Goal: Feedback & Contribution: Submit feedback/report problem

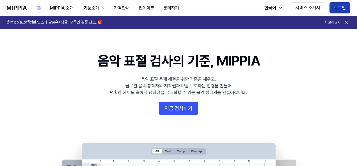
click at [345, 6] on button "로그인" at bounding box center [340, 7] width 21 height 11
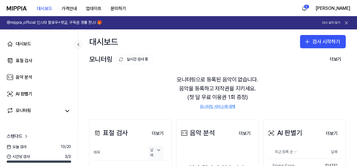
scroll to position [56, 0]
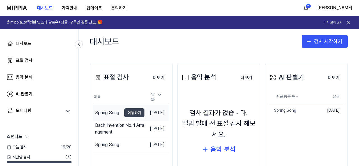
click at [124, 109] on button "이동하기" at bounding box center [134, 113] width 20 height 9
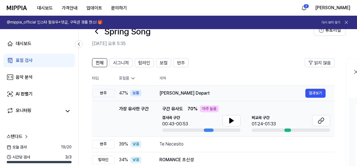
scroll to position [28, 0]
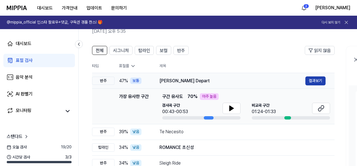
click at [311, 77] on button "결과보기" at bounding box center [315, 81] width 20 height 9
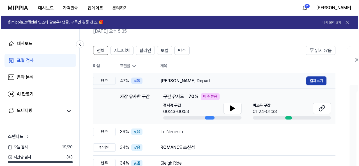
scroll to position [0, 0]
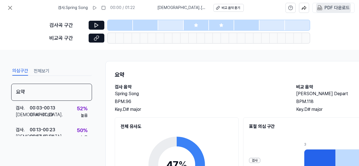
click at [338, 4] on div "PDF 다운로드" at bounding box center [337, 7] width 25 height 7
click at [328, 9] on div "PDF 다운로드" at bounding box center [337, 7] width 25 height 7
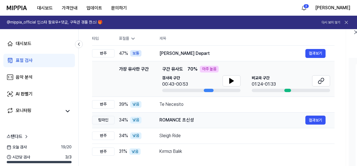
scroll to position [56, 0]
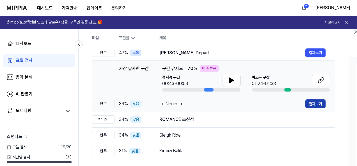
click at [309, 103] on button "결과보기" at bounding box center [315, 104] width 20 height 9
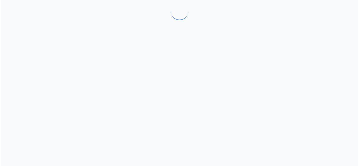
scroll to position [0, 0]
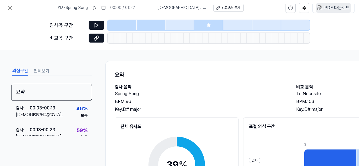
click at [334, 9] on div "PDF 다운로드" at bounding box center [337, 7] width 25 height 7
click at [12, 6] on icon at bounding box center [10, 7] width 7 height 7
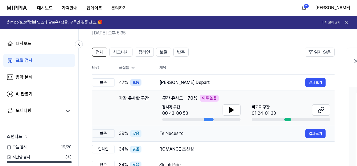
scroll to position [56, 0]
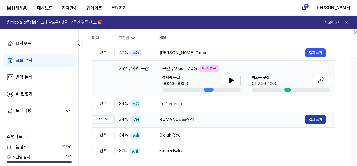
click at [322, 118] on button "결과보기" at bounding box center [315, 119] width 20 height 9
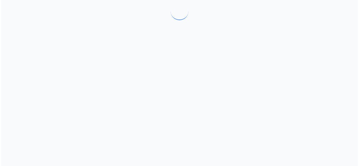
scroll to position [0, 0]
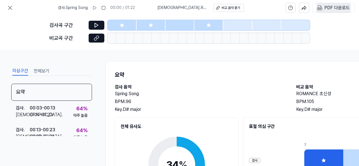
click at [342, 7] on div "PDF 다운로드" at bounding box center [337, 7] width 25 height 7
click at [9, 7] on icon at bounding box center [9, 7] width 3 height 3
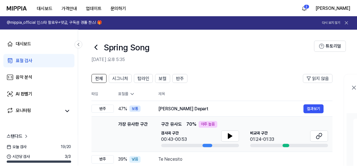
scroll to position [56, 0]
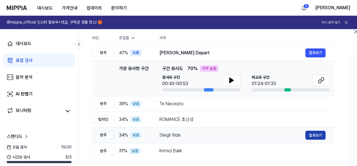
click at [316, 134] on button "결과보기" at bounding box center [315, 135] width 20 height 9
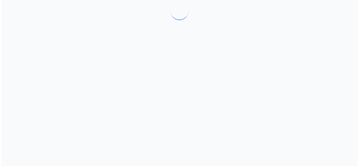
scroll to position [0, 0]
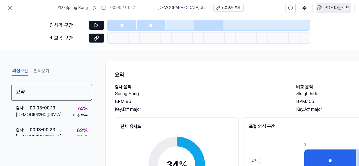
click at [330, 10] on div "PDF 다운로드" at bounding box center [337, 7] width 25 height 7
click at [335, 8] on div "PDF 다운로드" at bounding box center [337, 7] width 25 height 7
click at [9, 7] on icon at bounding box center [9, 7] width 3 height 3
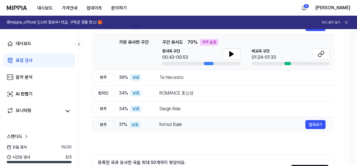
scroll to position [84, 0]
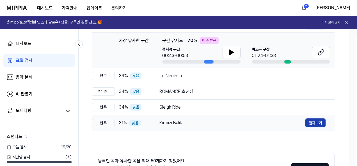
click at [308, 124] on button "결과보기" at bounding box center [315, 123] width 20 height 9
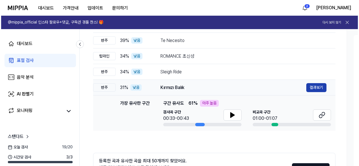
scroll to position [0, 0]
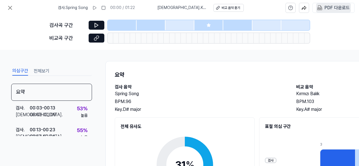
click at [334, 5] on div "PDF 다운로드" at bounding box center [337, 7] width 25 height 7
click at [7, 6] on icon at bounding box center [10, 7] width 7 height 7
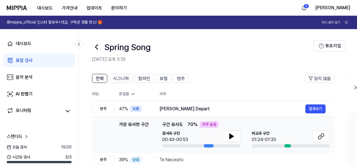
scroll to position [28, 0]
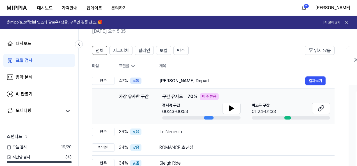
click at [133, 65] on icon at bounding box center [133, 66] width 6 height 6
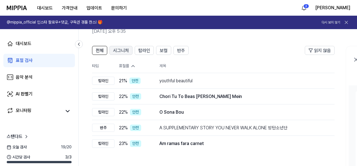
click at [118, 53] on span "시그니처" at bounding box center [121, 50] width 16 height 7
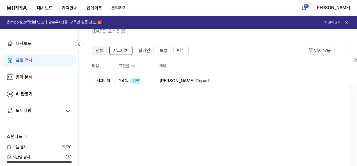
click at [101, 53] on span "전체" at bounding box center [100, 50] width 8 height 7
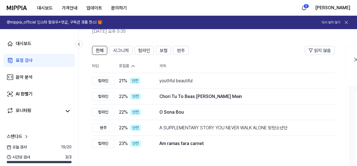
click at [122, 65] on div "표절률" at bounding box center [134, 66] width 31 height 6
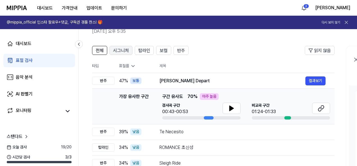
click at [128, 52] on span "시그니처" at bounding box center [121, 50] width 16 height 7
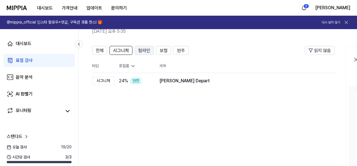
click at [143, 52] on span "탑라인" at bounding box center [144, 50] width 12 height 7
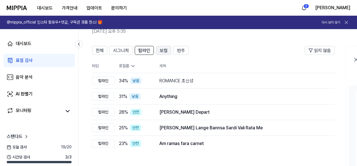
click at [161, 52] on span "보컬" at bounding box center [164, 50] width 8 height 7
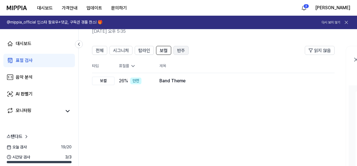
click at [179, 50] on span "반주" at bounding box center [181, 50] width 8 height 7
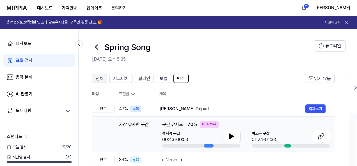
scroll to position [0, 0]
click at [103, 79] on span "전체" at bounding box center [99, 79] width 8 height 7
click at [101, 79] on span "전체" at bounding box center [99, 79] width 8 height 7
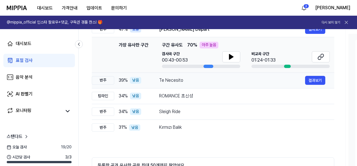
scroll to position [17, 0]
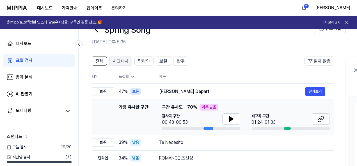
click at [122, 62] on span "시그니처" at bounding box center [121, 61] width 16 height 7
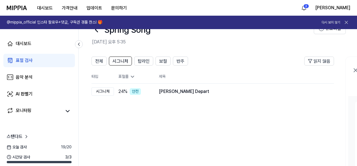
scroll to position [0, 1]
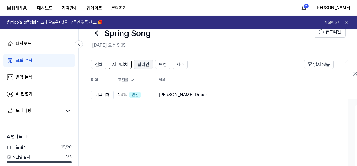
click at [141, 64] on span "탑라인" at bounding box center [144, 64] width 12 height 7
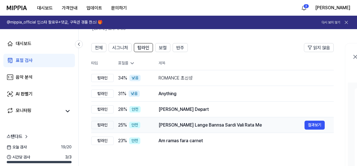
scroll to position [39, 0]
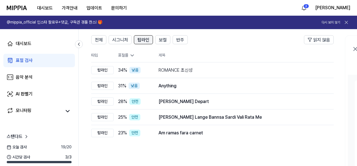
click at [143, 38] on span "탑라인" at bounding box center [144, 40] width 12 height 7
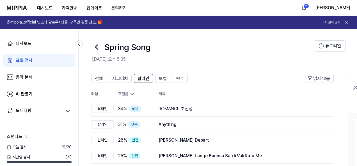
scroll to position [0, 1]
click at [163, 77] on span "보컬" at bounding box center [163, 79] width 8 height 7
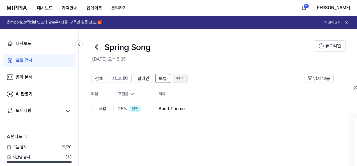
click at [179, 79] on span "반주" at bounding box center [180, 79] width 8 height 7
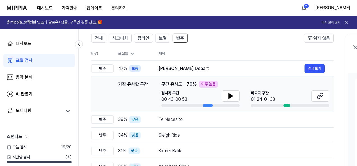
scroll to position [17, 0]
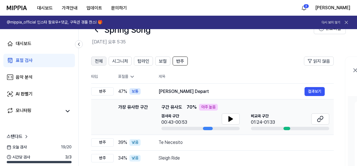
click at [97, 62] on span "전체" at bounding box center [99, 61] width 8 height 7
click at [115, 64] on span "시그니처" at bounding box center [120, 61] width 16 height 7
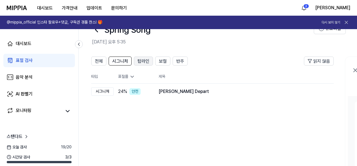
click at [135, 61] on button "탑라인" at bounding box center [143, 61] width 19 height 9
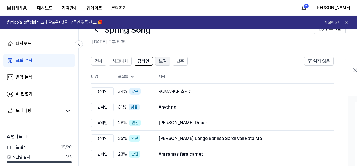
click at [163, 59] on span "보컬" at bounding box center [163, 61] width 8 height 7
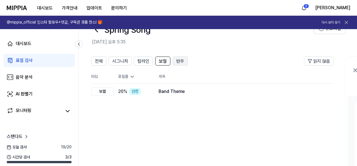
click at [174, 60] on button "반주" at bounding box center [180, 61] width 15 height 9
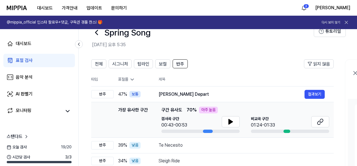
scroll to position [0, 0]
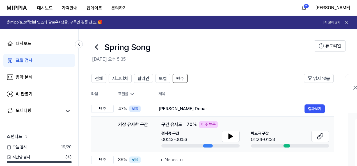
click at [98, 47] on icon at bounding box center [96, 47] width 9 height 9
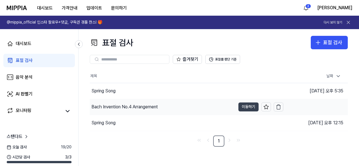
click at [245, 109] on button "이동하기" at bounding box center [249, 107] width 20 height 9
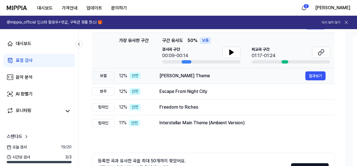
scroll to position [28, 0]
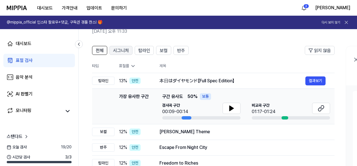
click at [123, 53] on span "시그니처" at bounding box center [121, 50] width 16 height 7
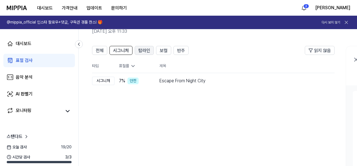
click at [141, 52] on span "탑라인" at bounding box center [144, 50] width 12 height 7
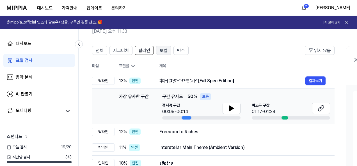
click at [163, 51] on span "보컬" at bounding box center [164, 50] width 8 height 7
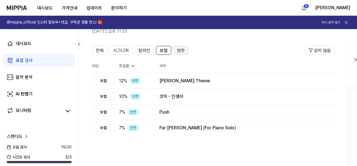
click at [180, 49] on span "반주" at bounding box center [181, 50] width 8 height 7
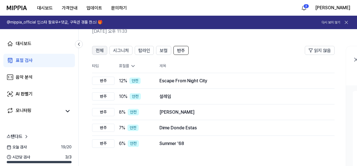
click at [96, 49] on span "전체" at bounding box center [100, 50] width 8 height 7
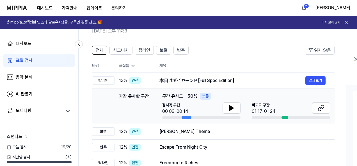
scroll to position [56, 0]
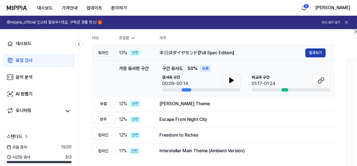
click at [309, 50] on button "결과보기" at bounding box center [315, 53] width 20 height 9
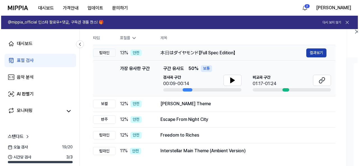
scroll to position [0, 0]
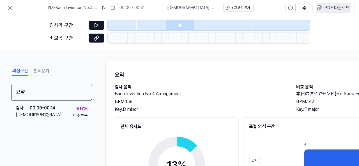
click at [327, 7] on div "PDF 다운로드" at bounding box center [337, 7] width 25 height 7
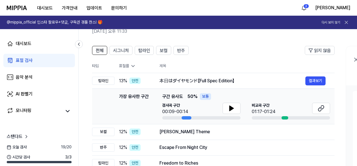
scroll to position [24, 0]
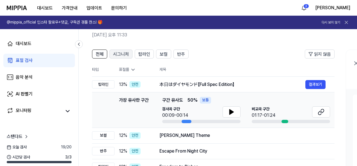
click at [125, 53] on span "시그니처" at bounding box center [121, 54] width 16 height 7
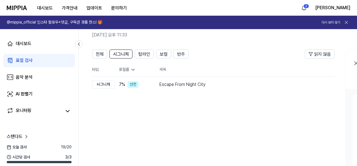
scroll to position [21, 0]
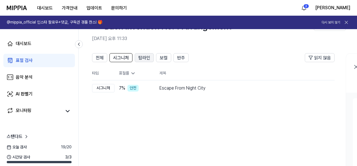
click at [142, 59] on span "탑라인" at bounding box center [144, 58] width 12 height 7
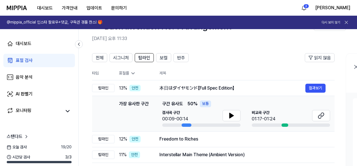
scroll to position [17, 0]
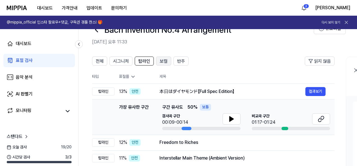
click at [157, 63] on button "보컬" at bounding box center [163, 61] width 15 height 9
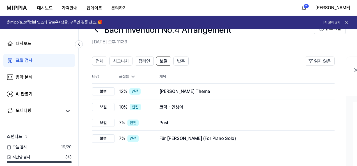
scroll to position [14, 0]
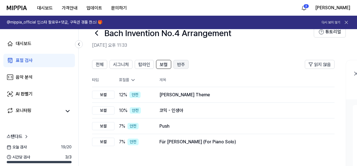
click at [179, 64] on span "반주" at bounding box center [181, 64] width 8 height 7
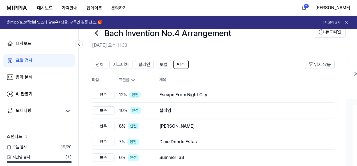
scroll to position [11, 0]
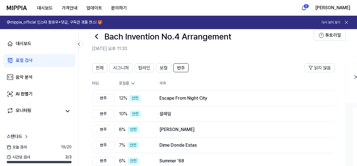
drag, startPoint x: 345, startPoint y: 0, endPoint x: 228, endPoint y: 71, distance: 136.5
click at [228, 71] on header "전체 시그니처 탑라인 보컬 반주 읽지 않음" at bounding box center [213, 69] width 243 height 13
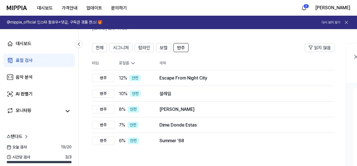
scroll to position [7, 0]
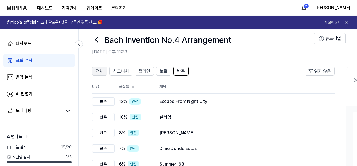
click at [95, 70] on button "전체" at bounding box center [99, 71] width 15 height 9
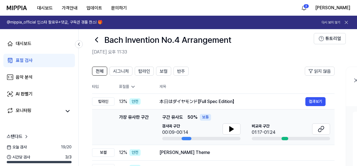
scroll to position [35, 0]
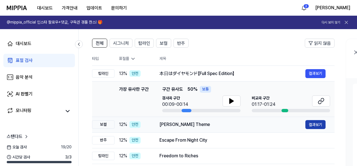
click at [314, 125] on button "결과보기" at bounding box center [315, 124] width 20 height 9
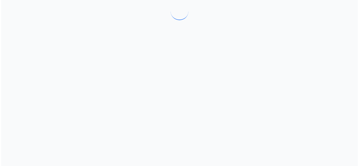
scroll to position [0, 0]
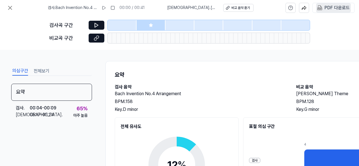
click at [331, 8] on div "PDF 다운로드" at bounding box center [337, 7] width 25 height 7
click at [8, 5] on icon at bounding box center [10, 7] width 7 height 7
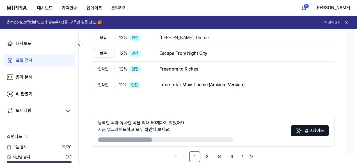
scroll to position [130, 0]
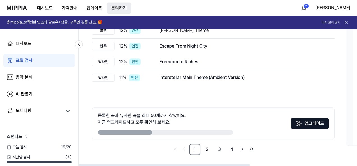
click at [117, 8] on button "문의하기" at bounding box center [119, 8] width 25 height 11
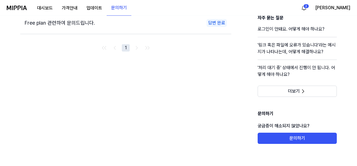
scroll to position [32, 0]
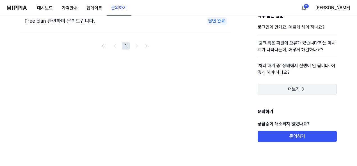
click at [300, 90] on icon at bounding box center [303, 89] width 7 height 7
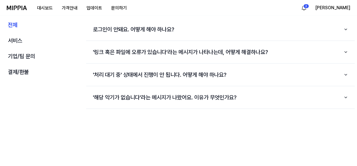
scroll to position [0, 0]
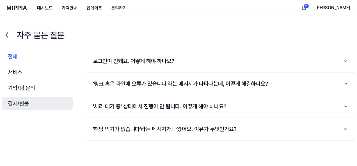
click at [29, 104] on button "결제/환불" at bounding box center [37, 103] width 70 height 13
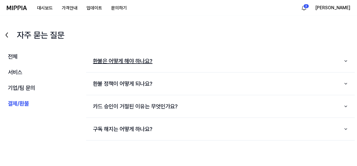
click at [121, 63] on button "환불은 어떻게 해야 하나요?" at bounding box center [220, 61] width 269 height 18
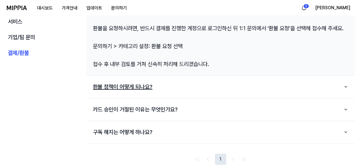
scroll to position [56, 0]
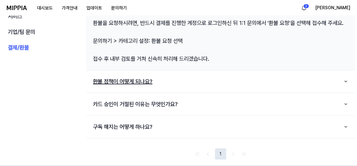
click at [111, 75] on button "환불 정책이 어떻게 되나요?" at bounding box center [220, 82] width 269 height 18
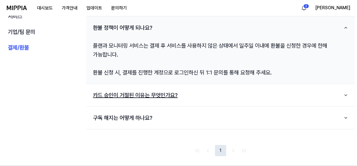
click at [129, 97] on button "카드 승인이 거절된 이유는 무엇인가요?" at bounding box center [220, 95] width 269 height 18
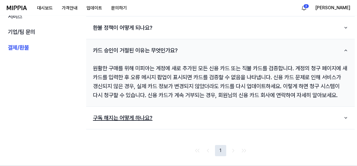
click at [130, 125] on button "구독 해지는 어떻게 하나요?" at bounding box center [220, 118] width 269 height 18
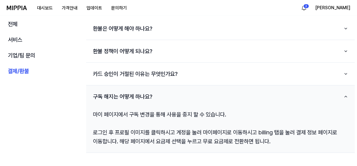
scroll to position [0, 0]
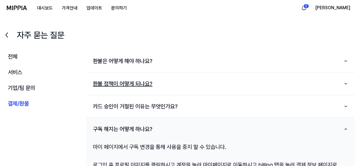
click at [134, 84] on button "환불 정책이 어떻게 되나요?" at bounding box center [220, 84] width 269 height 18
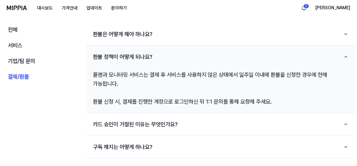
scroll to position [28, 0]
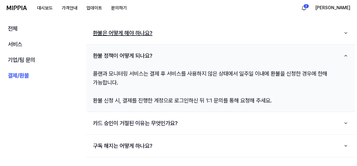
click at [135, 34] on button "환불은 어떻게 해야 하나요?" at bounding box center [220, 33] width 269 height 18
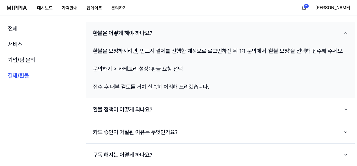
click at [147, 119] on div "환불 정책이 어떻게 되나요?" at bounding box center [220, 110] width 269 height 23
click at [144, 111] on button "환불 정책이 어떻게 되나요?" at bounding box center [220, 110] width 269 height 18
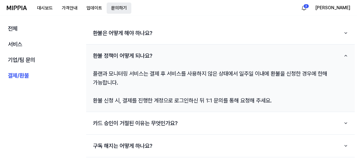
click at [127, 7] on button "문의하기" at bounding box center [119, 8] width 25 height 11
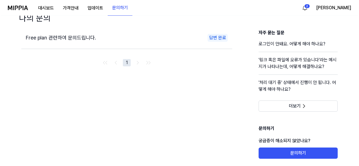
scroll to position [0, 0]
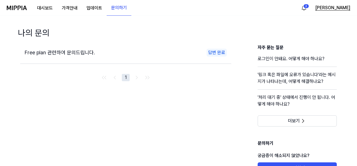
click at [350, 9] on button "[PERSON_NAME]" at bounding box center [332, 7] width 35 height 7
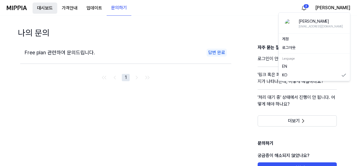
click at [40, 5] on button "대시보드" at bounding box center [45, 8] width 25 height 11
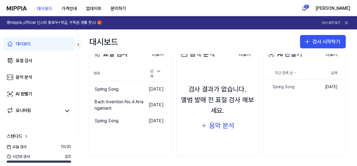
scroll to position [81, 0]
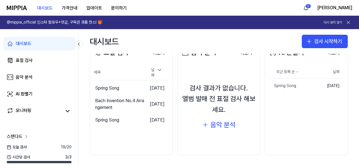
click at [20, 136] on span "스탠다드" at bounding box center [15, 137] width 16 height 7
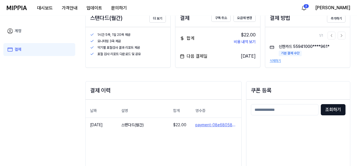
scroll to position [28, 0]
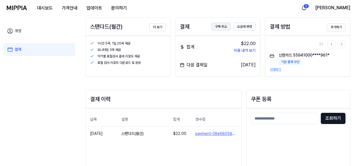
click at [221, 27] on button "구독 취소" at bounding box center [220, 27] width 19 height 8
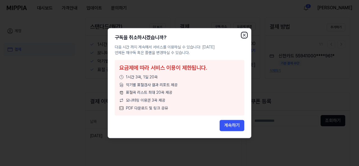
click at [246, 35] on icon "button" at bounding box center [244, 35] width 4 height 4
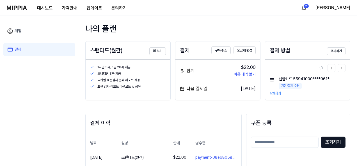
scroll to position [0, 0]
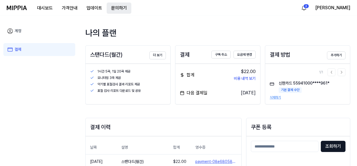
click at [120, 10] on button "문의하기" at bounding box center [119, 8] width 25 height 11
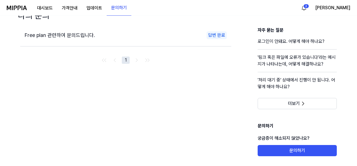
scroll to position [32, 0]
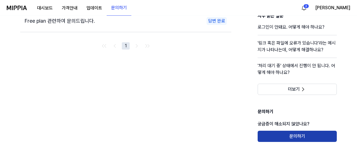
click at [275, 142] on button "문의하기" at bounding box center [297, 136] width 79 height 11
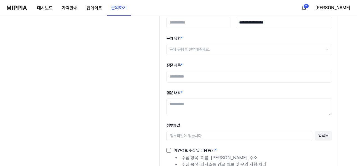
scroll to position [56, 0]
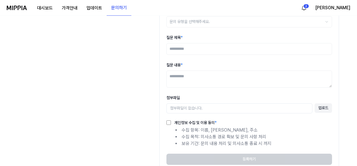
click at [198, 49] on input "질문 제목 *" at bounding box center [249, 49] width 166 height 12
type input "*"
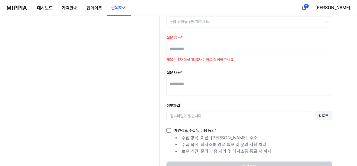
click at [221, 85] on textarea "질문 내용 *" at bounding box center [249, 86] width 166 height 17
click at [218, 84] on textarea "**********" at bounding box center [249, 86] width 166 height 17
click at [212, 83] on textarea "**********" at bounding box center [249, 86] width 166 height 17
click at [234, 93] on textarea "**********" at bounding box center [249, 86] width 166 height 17
type textarea "**********"
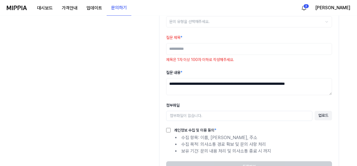
click at [205, 52] on input "질문 제목 *" at bounding box center [249, 49] width 166 height 12
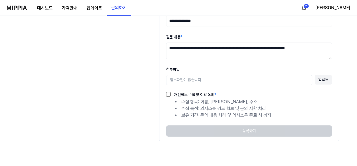
scroll to position [0, 0]
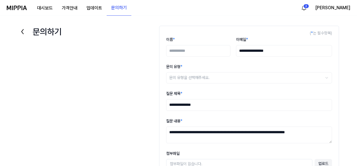
type input "**********"
click at [197, 51] on input "이름 *" at bounding box center [198, 51] width 64 height 12
type input "*"
type input "***"
click at [204, 75] on html "**********" at bounding box center [178, 83] width 357 height 166
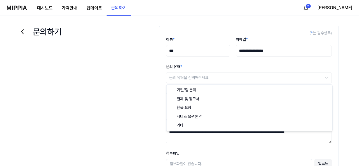
select select "******"
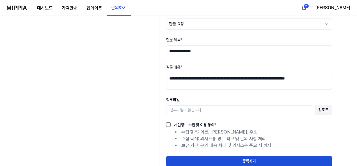
scroll to position [88, 0]
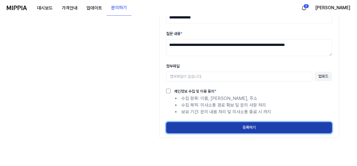
click at [220, 127] on button "등록하기" at bounding box center [249, 127] width 166 height 11
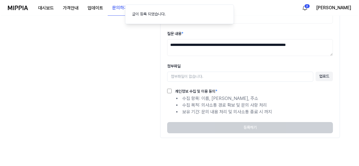
scroll to position [0, 0]
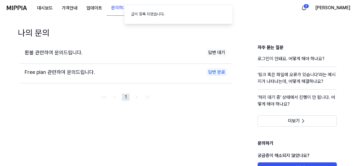
click at [222, 124] on div "환불 관련하여 문의드립니다. 답변 대기 Free plan 관련하여 문의드립니다. 답변 완료 1" at bounding box center [125, 109] width 211 height 130
click at [338, 10] on div "2 [PERSON_NAME]" at bounding box center [325, 7] width 51 height 9
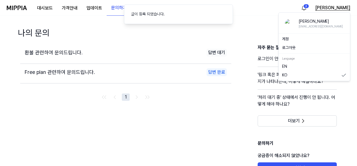
click at [341, 6] on button "[PERSON_NAME]" at bounding box center [332, 7] width 35 height 7
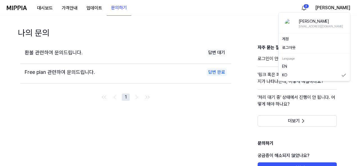
click at [21, 6] on img at bounding box center [17, 8] width 20 height 4
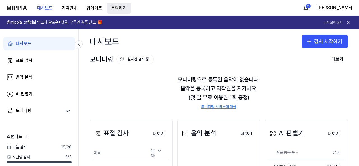
click at [120, 8] on button "문의하기" at bounding box center [119, 8] width 25 height 11
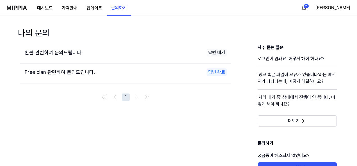
click at [68, 54] on span "환불 관련하여 문의드립니다." at bounding box center [54, 53] width 58 height 6
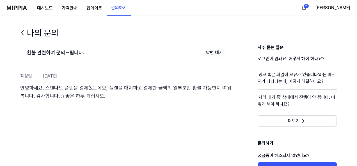
click at [23, 34] on icon at bounding box center [22, 32] width 9 height 9
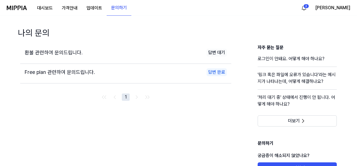
click at [51, 52] on span "환불 관련하여 문의드립니다." at bounding box center [54, 53] width 58 height 6
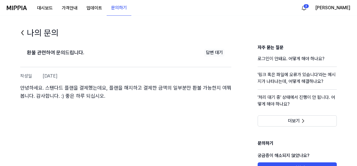
click at [23, 31] on icon at bounding box center [23, 33] width 2 height 4
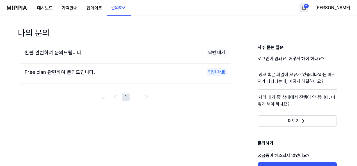
click at [329, 6] on html "대시보드 가격안내 업데이트 문의하기 2 K Kim 나의 문의 환불 관련하여 문의드립니다. 답변 대기 Free plan 관련하여 문의드립니다. …" at bounding box center [178, 83] width 357 height 166
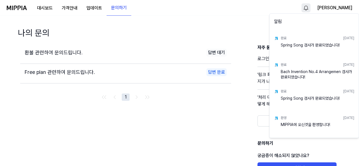
click at [350, 9] on html "대시보드 가격안내 업데이트 문의하기 K Kim 나의 문의 환불 관련하여 문의드립니다. 답변 대기 Free plan 관련하여 문의드립니다. 답변…" at bounding box center [179, 83] width 359 height 166
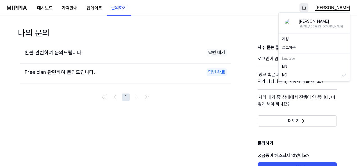
click at [348, 9] on button "[PERSON_NAME]" at bounding box center [332, 7] width 35 height 7
click at [294, 47] on button "로그아웃" at bounding box center [314, 48] width 65 height 6
